Goal: Information Seeking & Learning: Find specific page/section

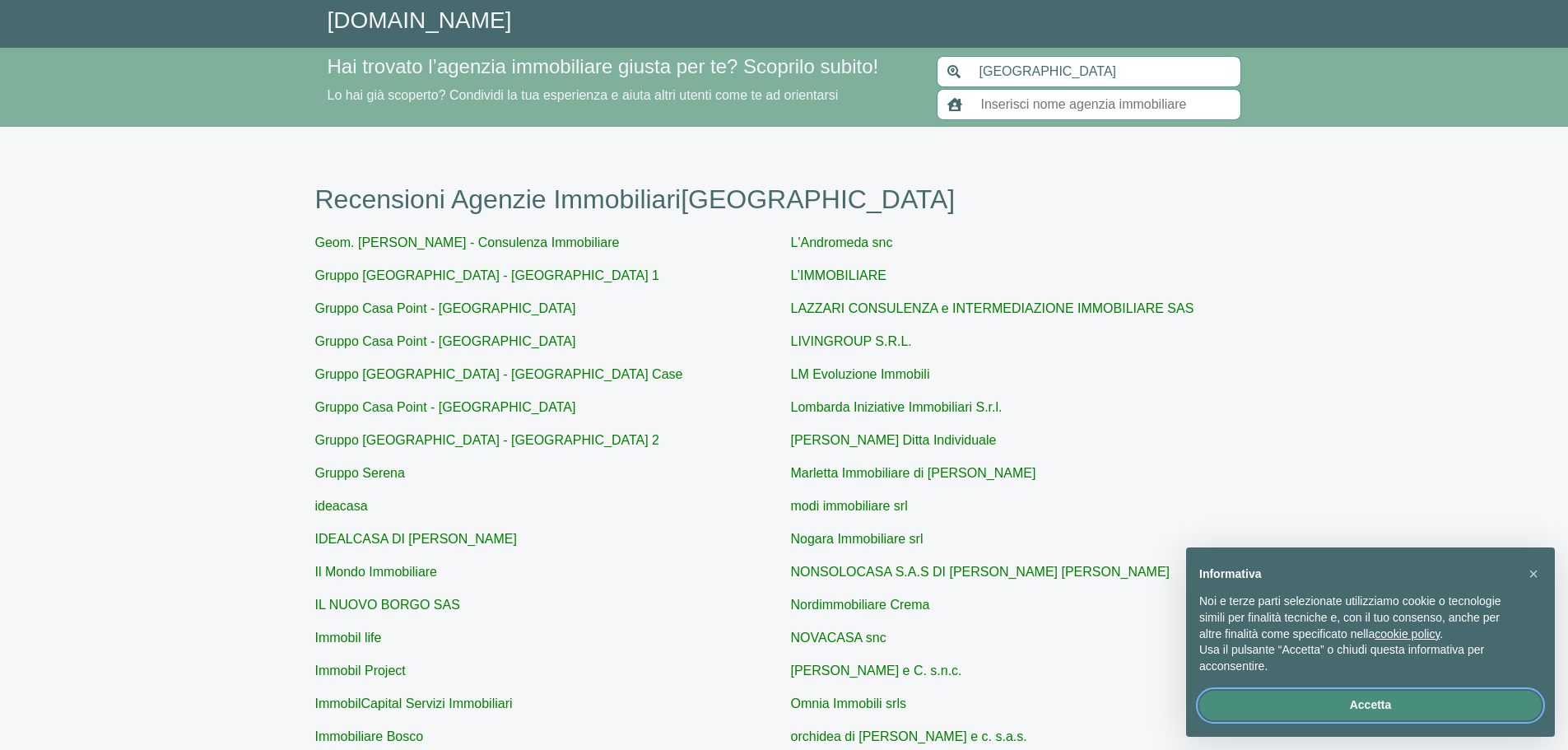
click at [1379, 707] on button "Accetta" at bounding box center [1371, 705] width 342 height 30
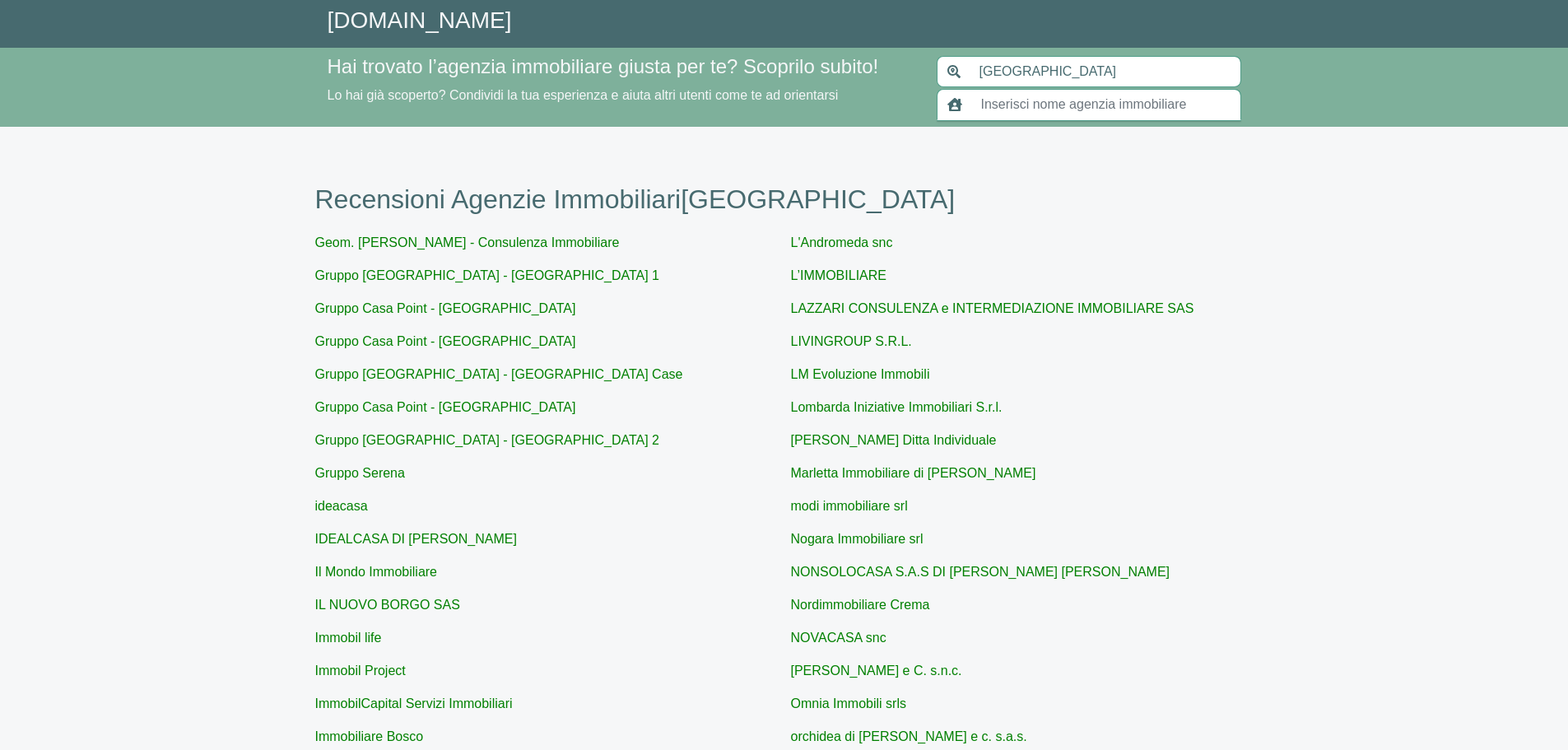
click at [992, 103] on input "text" at bounding box center [1106, 105] width 270 height 31
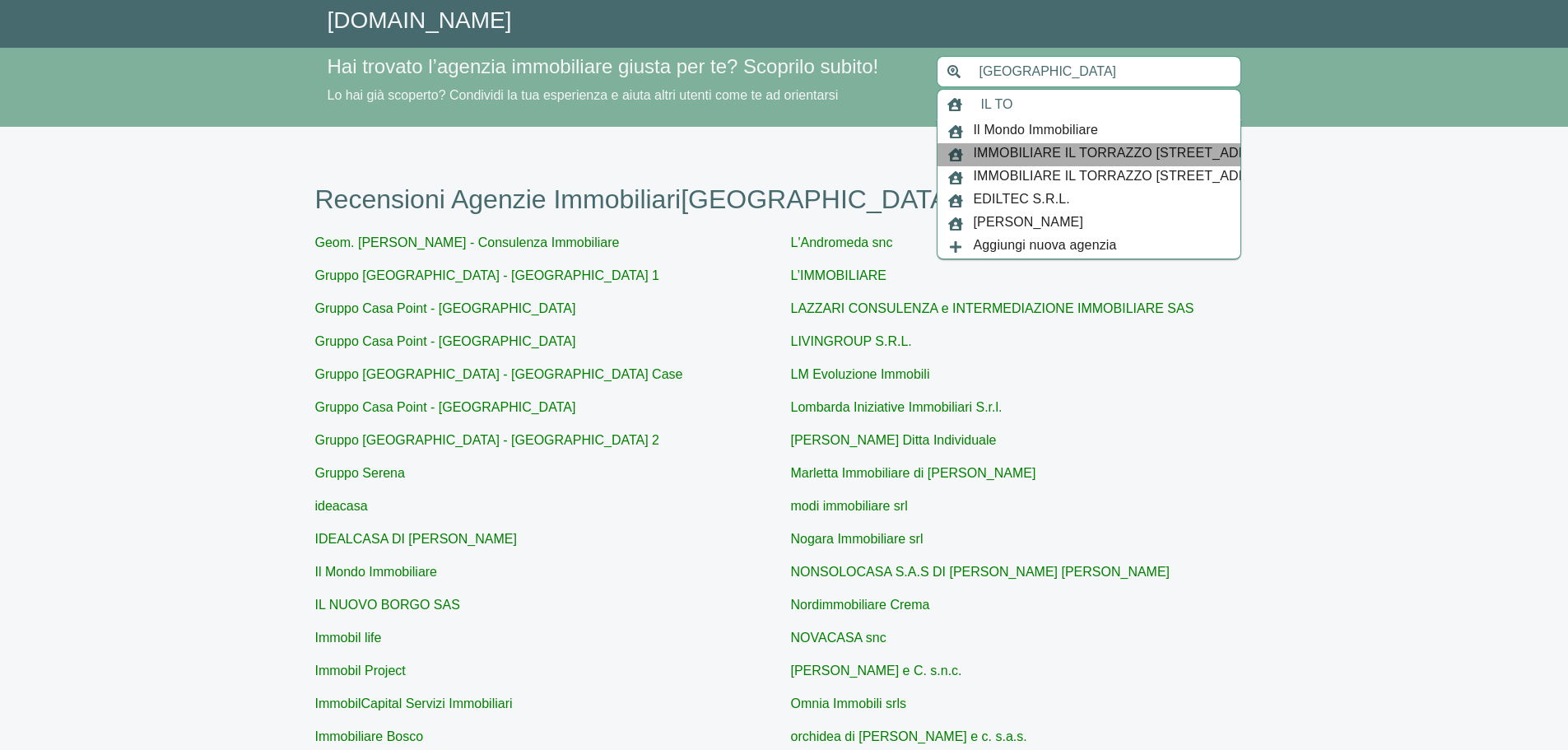
click at [1017, 158] on span "IMMOBILIARE IL TORRAZZO [STREET_ADDRESS]" at bounding box center [1131, 154] width 315 height 23
type input "IMMOBILIARE IL TORRAZZO [STREET_ADDRESS]"
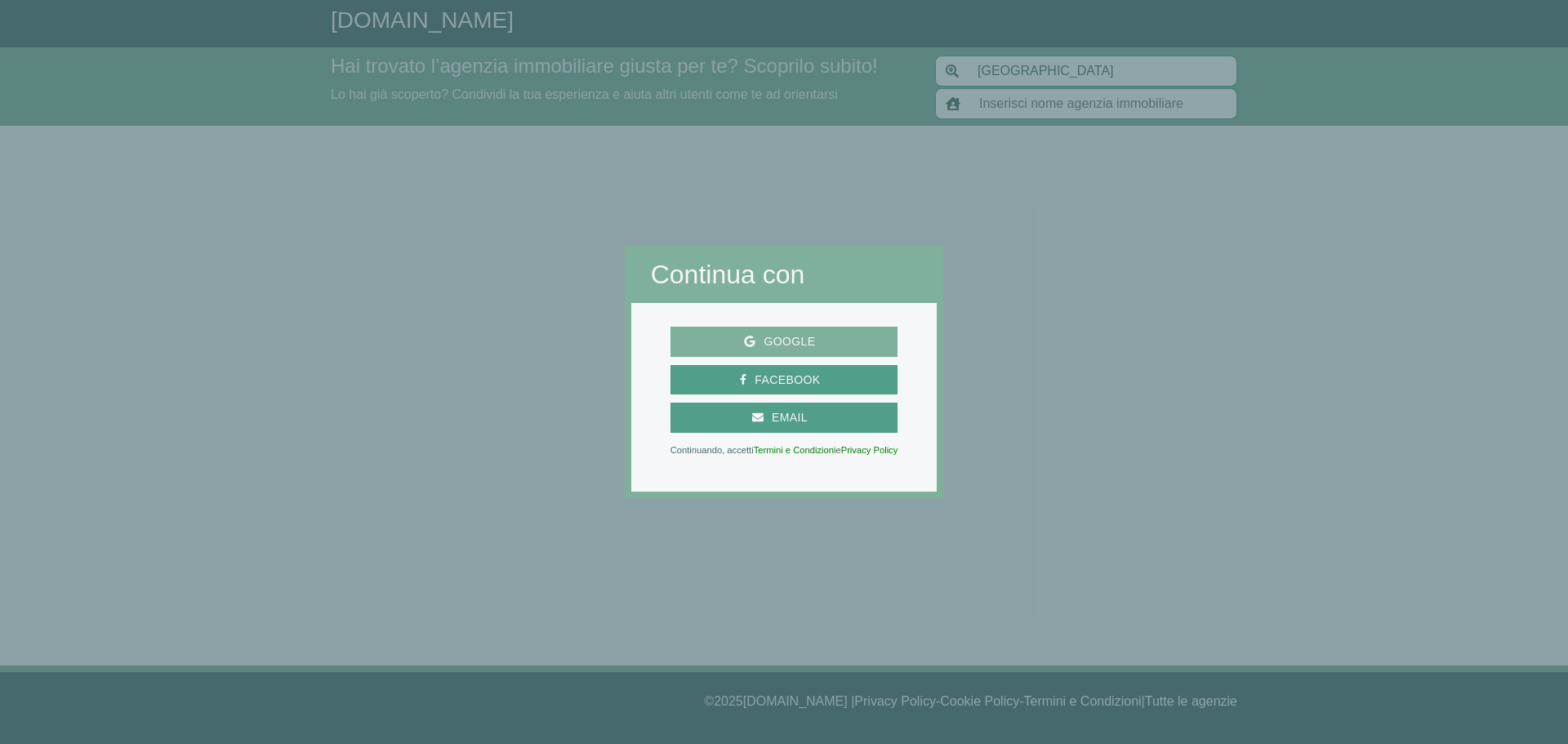
click at [784, 337] on span "Google" at bounding box center [789, 341] width 68 height 21
type input "IMMOBILIARE IL TORRAZZO [STREET_ADDRESS]"
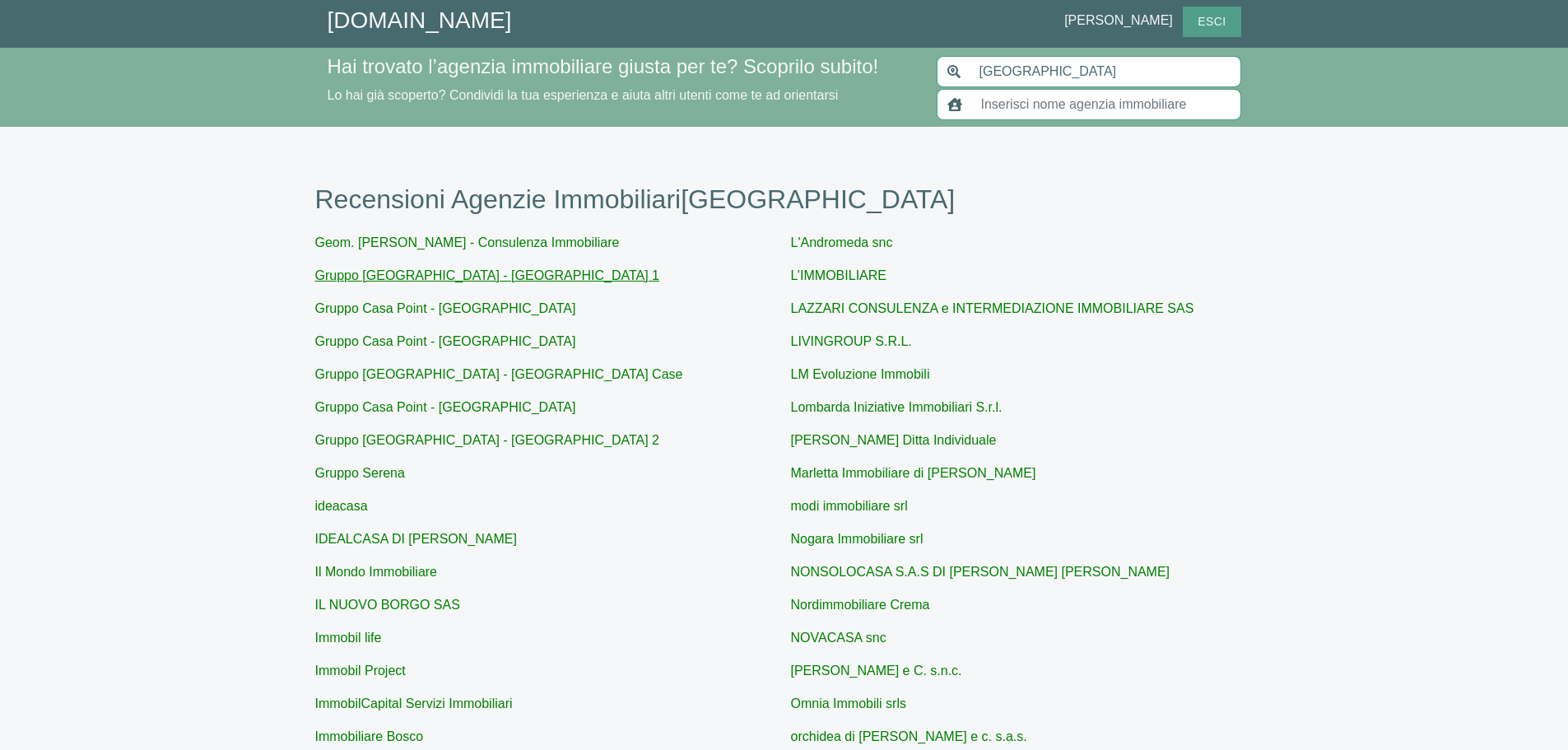
click at [446, 279] on link "Gruppo [GEOGRAPHIC_DATA] - [GEOGRAPHIC_DATA] 1" at bounding box center [487, 275] width 344 height 14
type input "Gruppo [GEOGRAPHIC_DATA] - [GEOGRAPHIC_DATA] 1"
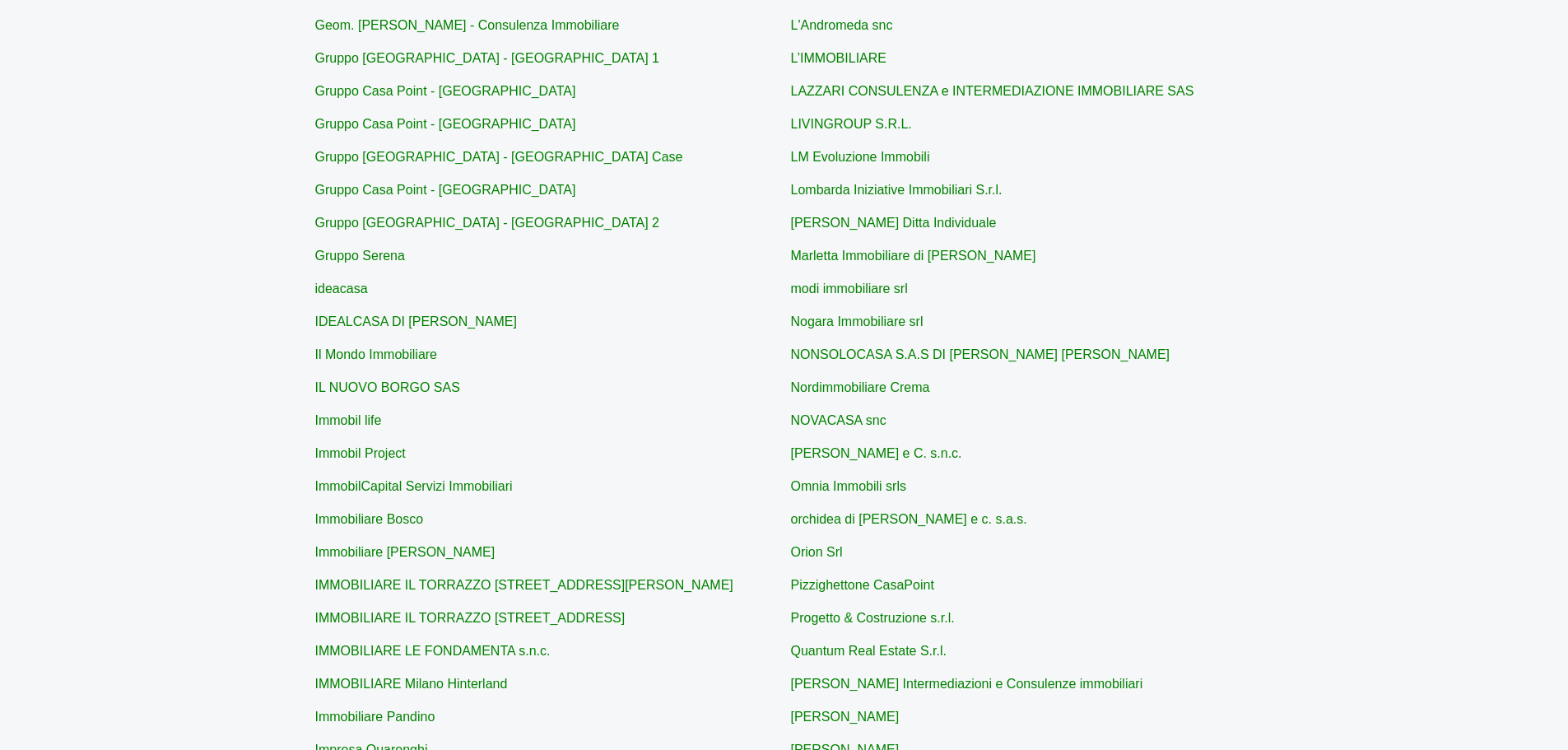
scroll to position [247, 0]
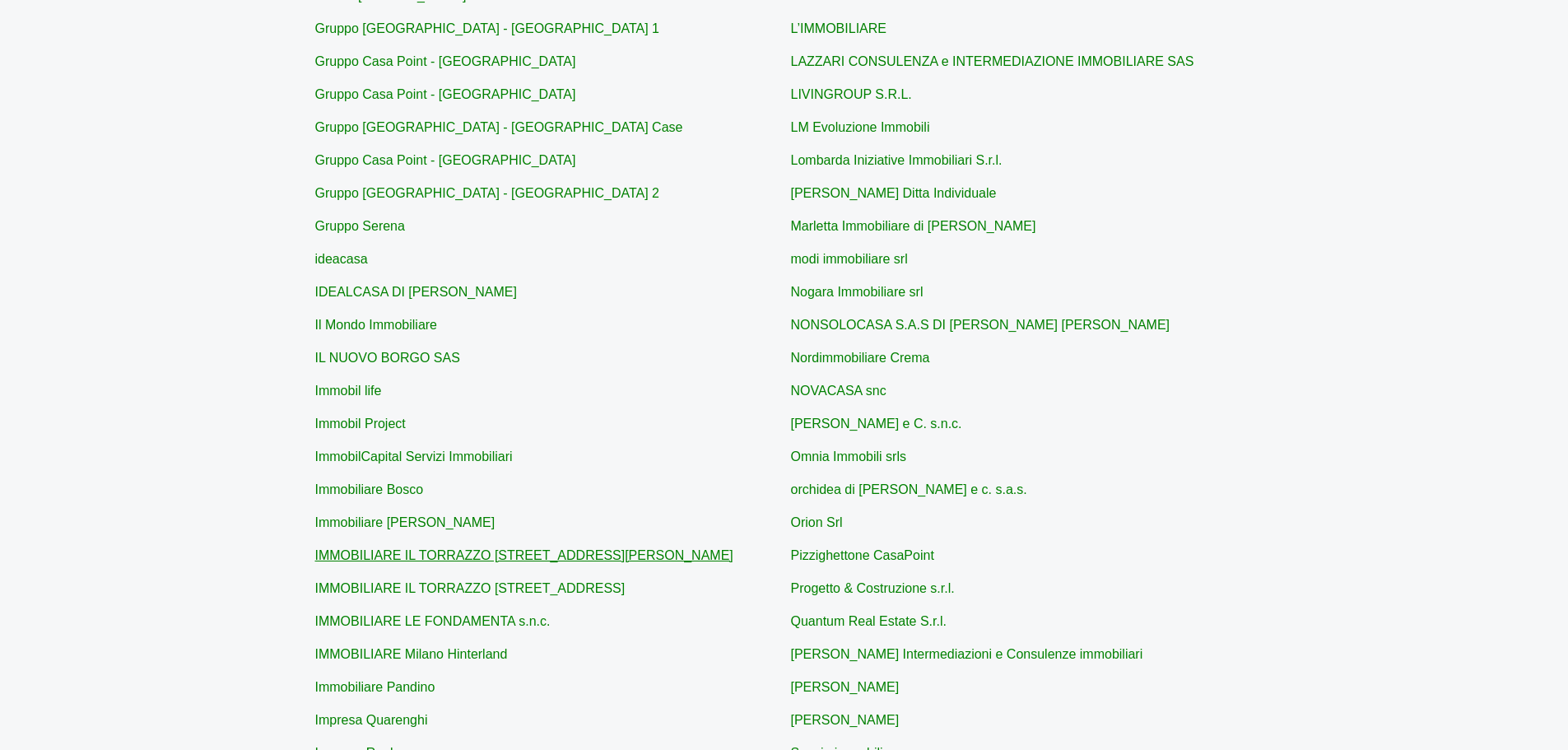
click at [413, 555] on link "IMMOBILIARE IL TORRAZZO [STREET_ADDRESS][PERSON_NAME]" at bounding box center [524, 554] width 419 height 14
type input "IMMOBILIARE IL TORRAZZO [STREET_ADDRESS][PERSON_NAME]"
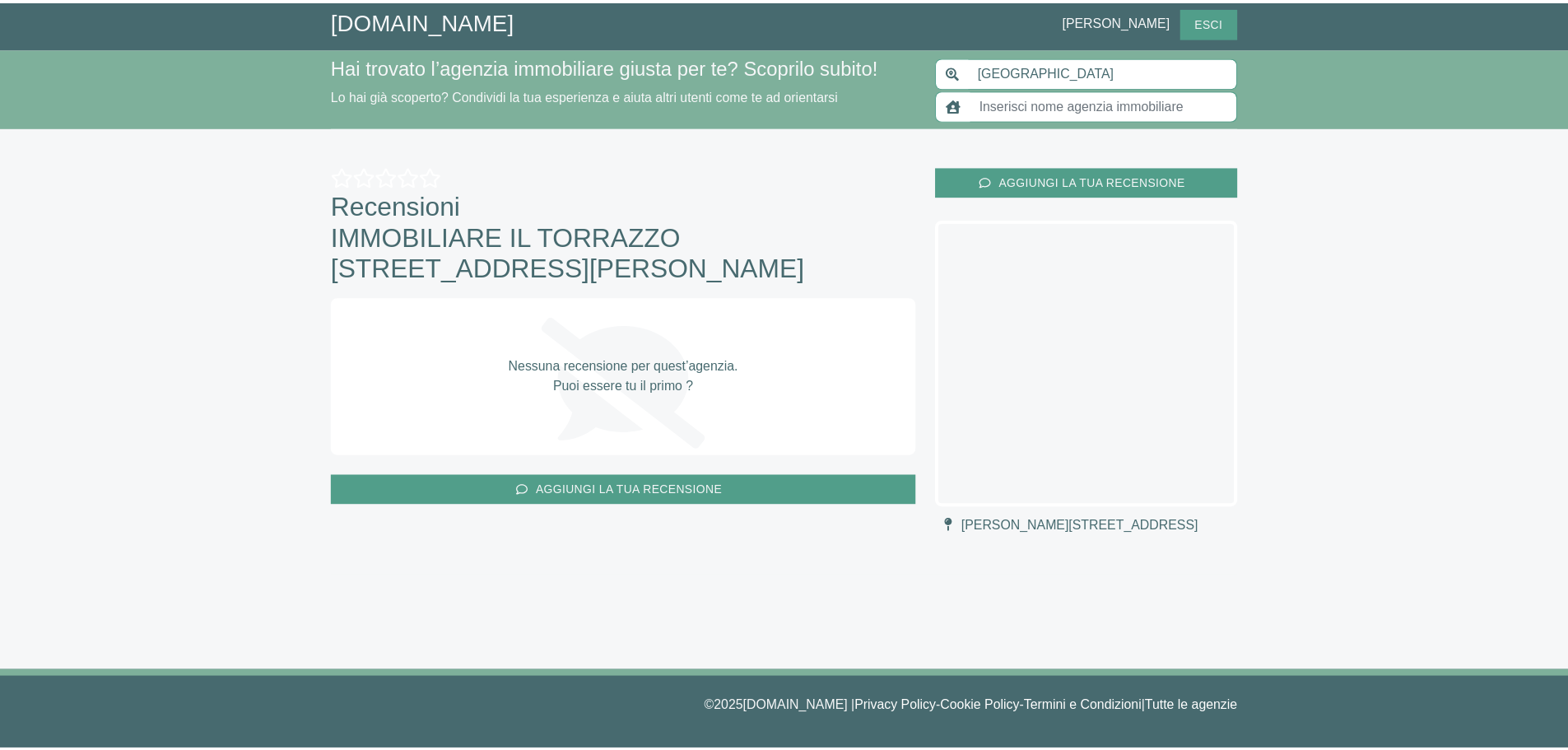
scroll to position [247, 0]
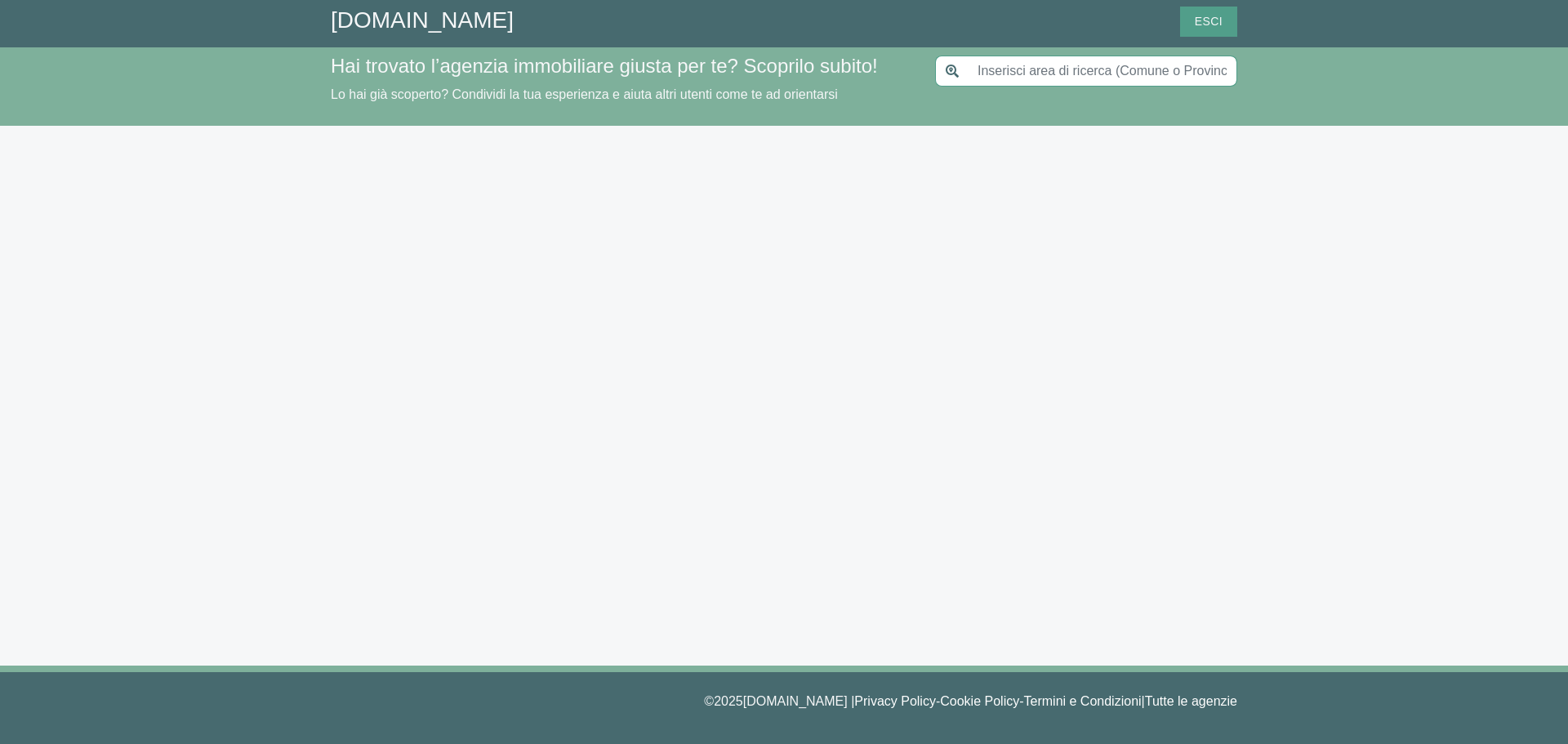
type input "[GEOGRAPHIC_DATA]"
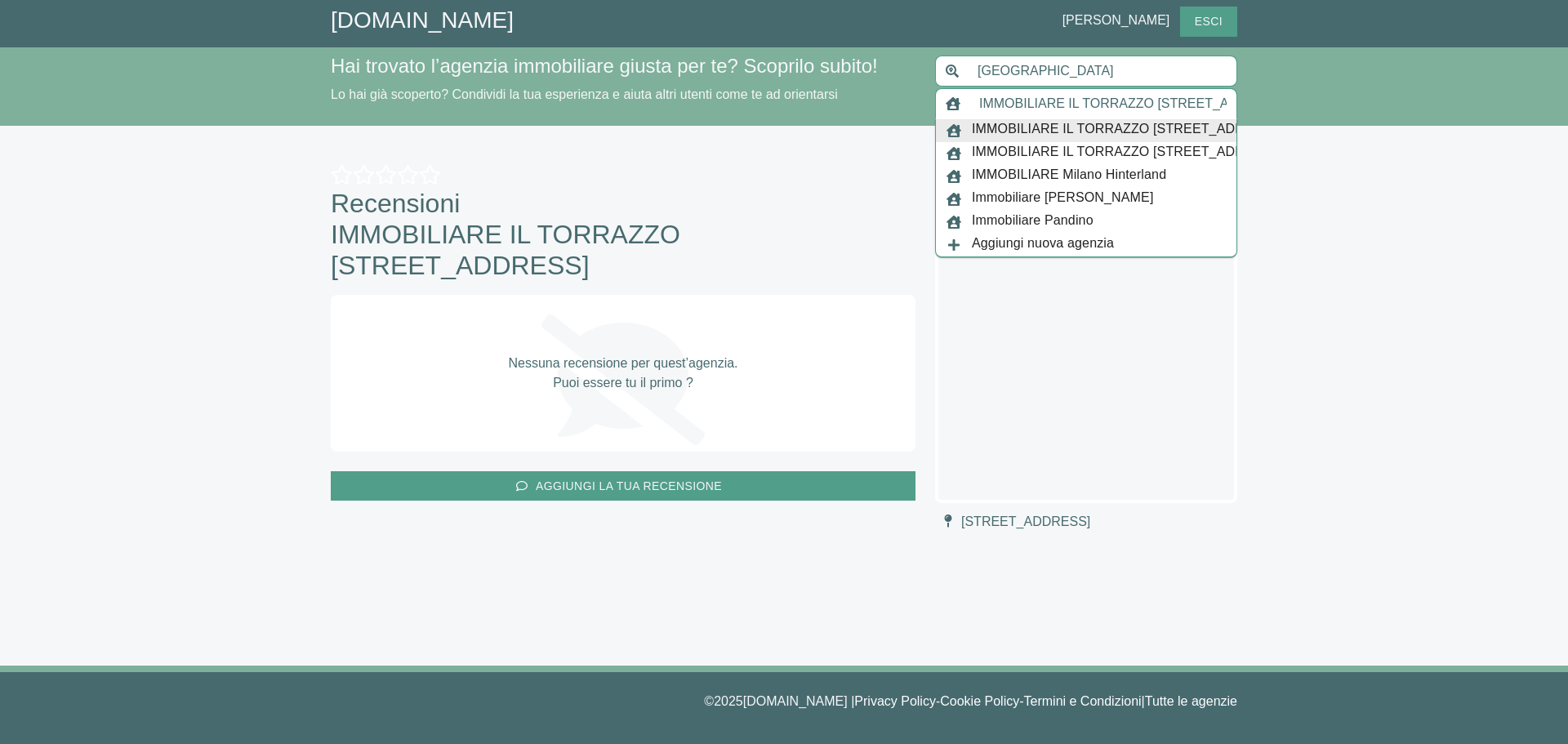
click at [1011, 108] on input "IMMOBILIARE IL TORRAZZO [STREET_ADDRESS]" at bounding box center [1103, 104] width 268 height 31
type input "TECNOCASA"
